Goal: Information Seeking & Learning: Understand process/instructions

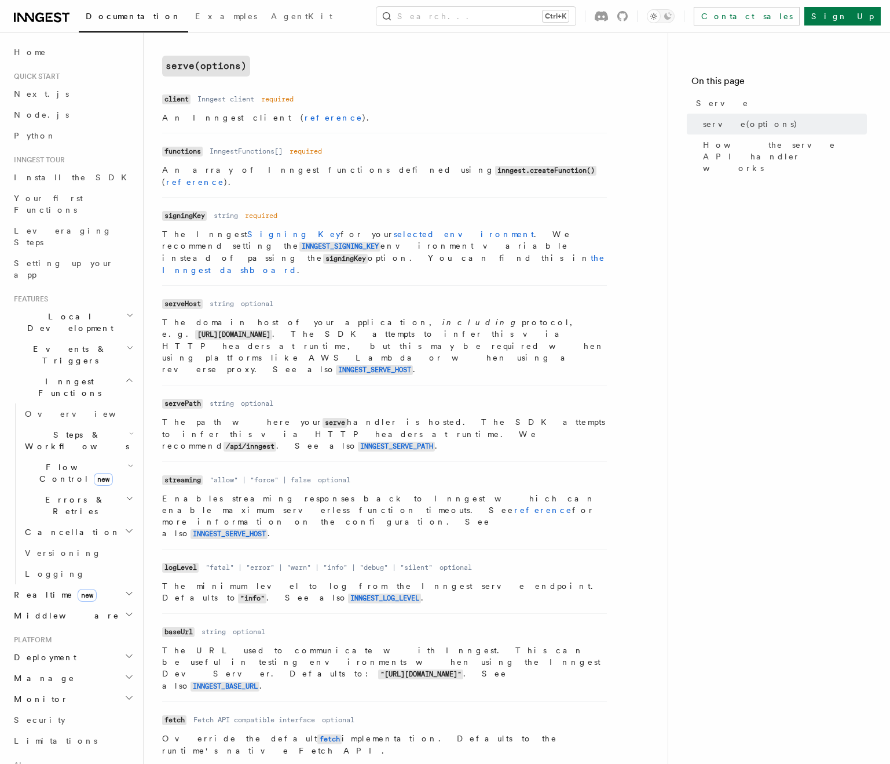
click at [437, 395] on dl "Name servePath Type string Required optional Description The path where your se…" at bounding box center [384, 423] width 445 height 57
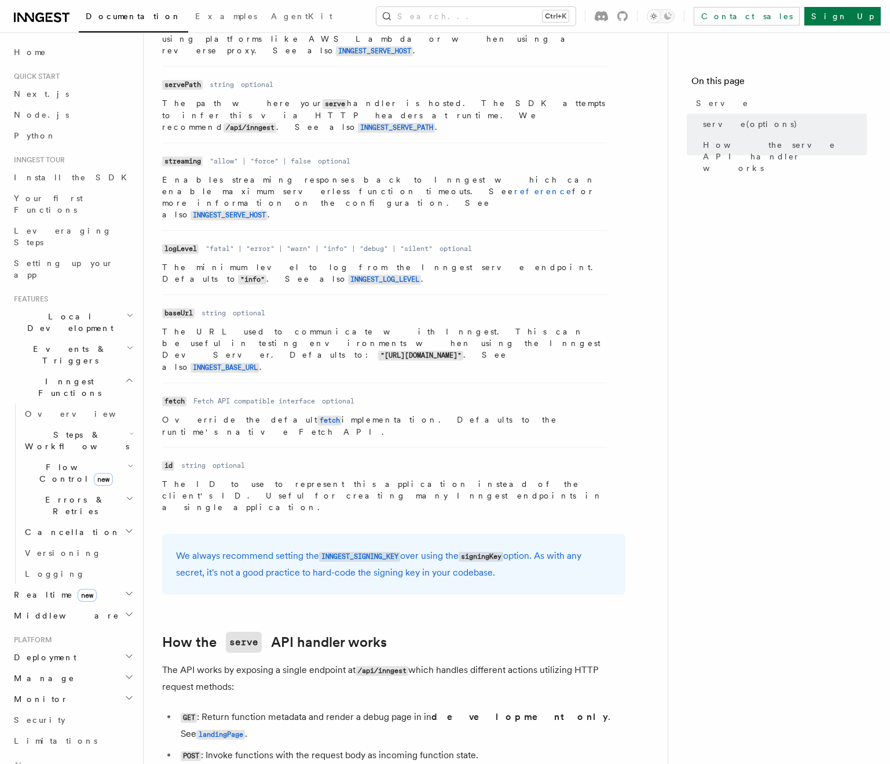
scroll to position [761, 0]
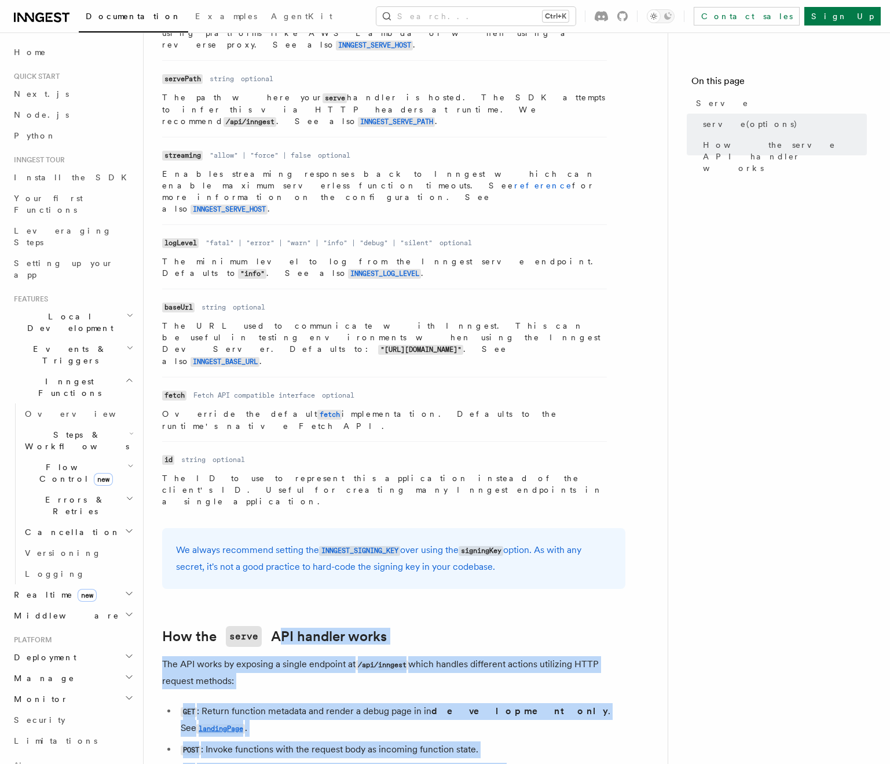
drag, startPoint x: 513, startPoint y: 601, endPoint x: 406, endPoint y: 454, distance: 181.2
click at [406, 454] on article "References TypeScript SDK Serve Serve The serve() API handler is used to serve …" at bounding box center [405, 148] width 487 height 1717
drag, startPoint x: 406, startPoint y: 454, endPoint x: 535, endPoint y: 600, distance: 194.5
click at [535, 600] on article "References TypeScript SDK Serve Serve The serve() API handler is used to serve …" at bounding box center [405, 148] width 487 height 1717
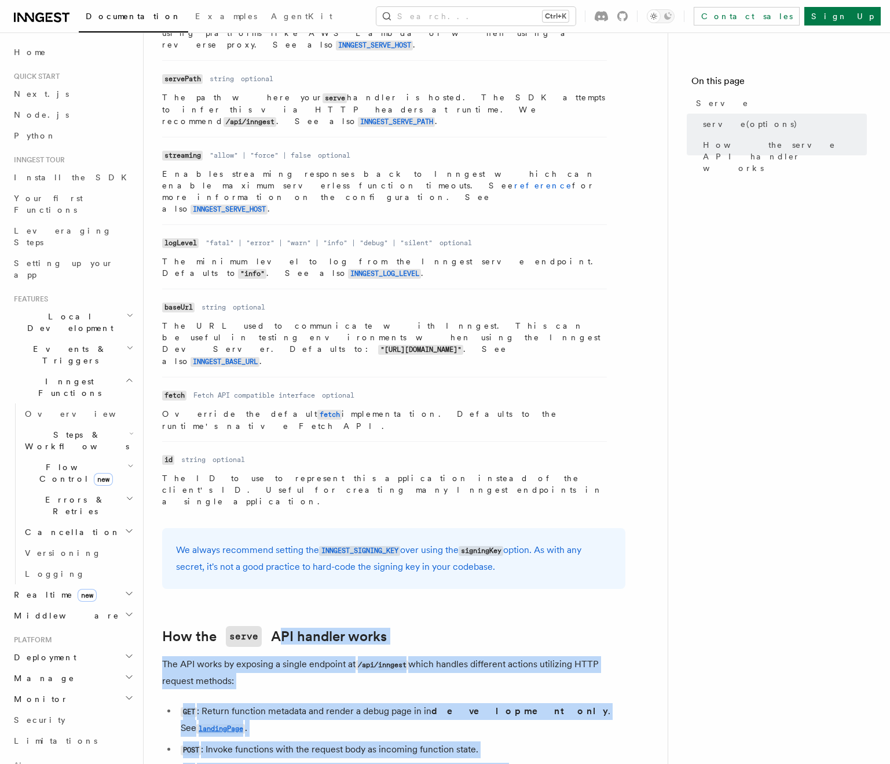
click at [535, 762] on li "PUT : Trigger the SDK to register all functions with Inngest using the signing …" at bounding box center [401, 770] width 448 height 17
drag, startPoint x: 535, startPoint y: 605, endPoint x: 415, endPoint y: 462, distance: 186.6
click at [415, 462] on article "References TypeScript SDK Serve Serve The serve() API handler is used to serve …" at bounding box center [405, 148] width 487 height 1717
drag, startPoint x: 415, startPoint y: 462, endPoint x: 538, endPoint y: 603, distance: 186.8
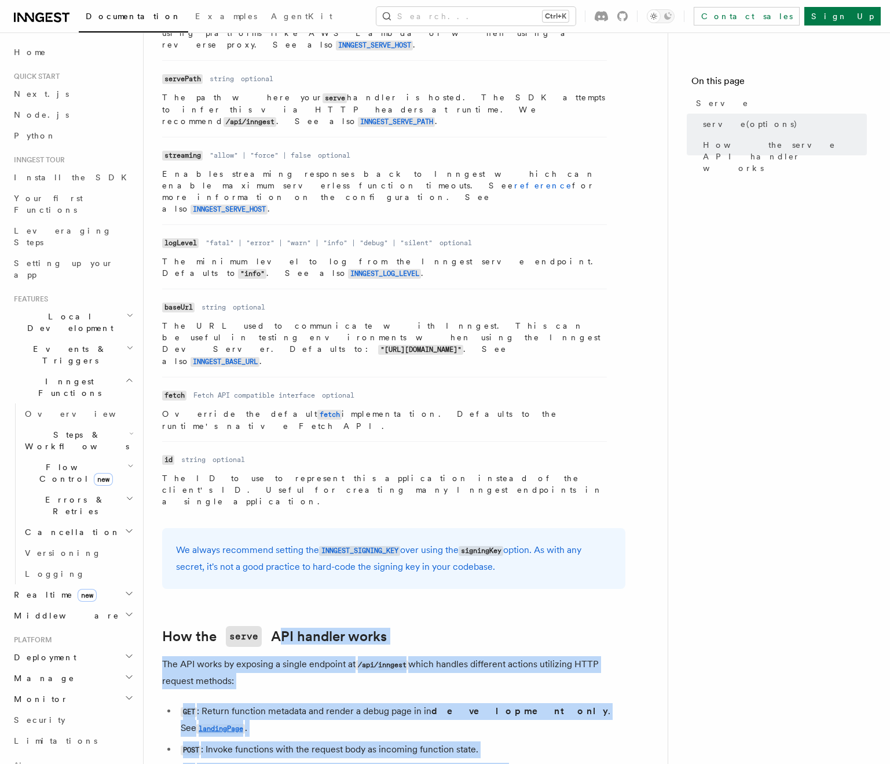
click at [538, 603] on article "References TypeScript SDK Serve Serve The serve() API handler is used to serve …" at bounding box center [405, 148] width 487 height 1717
click at [538, 762] on li "PUT : Trigger the SDK to register all functions with Inngest using the signing …" at bounding box center [401, 770] width 448 height 17
drag, startPoint x: 538, startPoint y: 603, endPoint x: 421, endPoint y: 458, distance: 186.1
click at [421, 458] on article "References TypeScript SDK Serve Serve The serve() API handler is used to serve …" at bounding box center [405, 148] width 487 height 1717
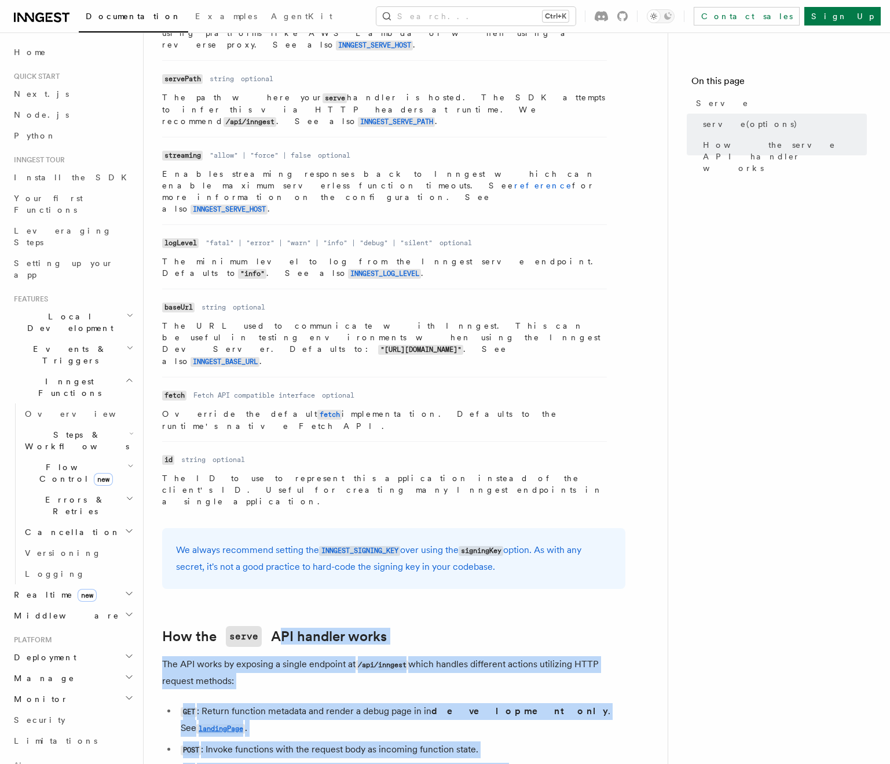
drag, startPoint x: 421, startPoint y: 458, endPoint x: 576, endPoint y: 611, distance: 218.0
click at [576, 611] on article "References TypeScript SDK Serve Serve The serve() API handler is used to serve …" at bounding box center [405, 148] width 487 height 1717
click at [570, 762] on li "PUT : Trigger the SDK to register all functions with Inngest using the signing …" at bounding box center [401, 770] width 448 height 17
drag, startPoint x: 553, startPoint y: 604, endPoint x: 450, endPoint y: 466, distance: 172.2
click at [450, 466] on article "References TypeScript SDK Serve Serve The serve() API handler is used to serve …" at bounding box center [405, 148] width 487 height 1717
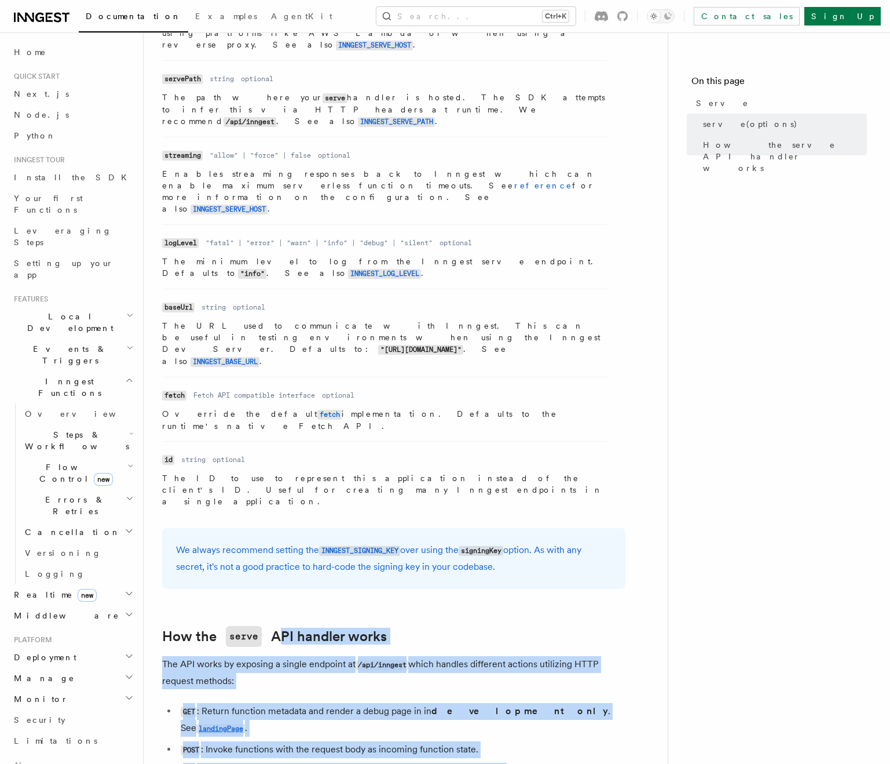
click at [450, 466] on article "References TypeScript SDK Serve Serve The serve() API handler is used to serve …" at bounding box center [405, 148] width 487 height 1717
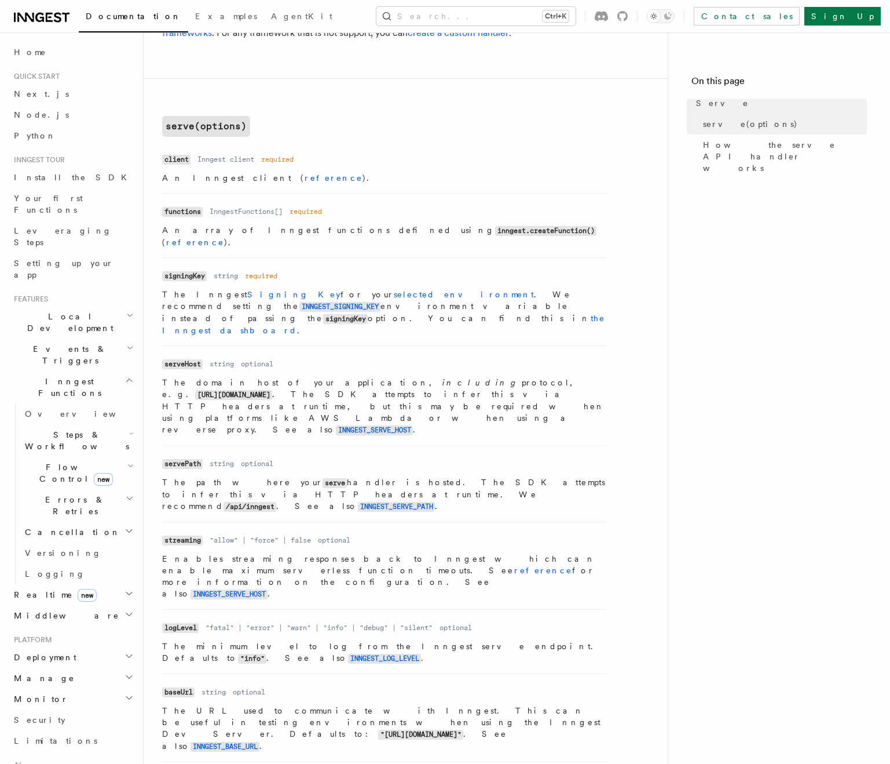
scroll to position [330, 0]
